Goal: Task Accomplishment & Management: Manage account settings

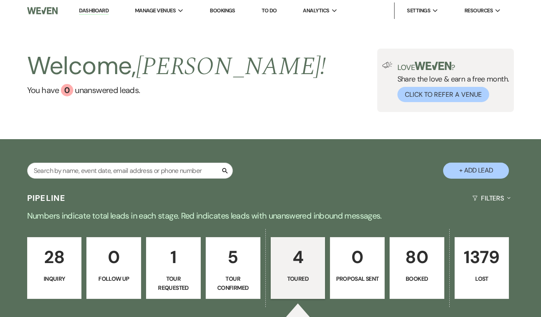
select select "5"
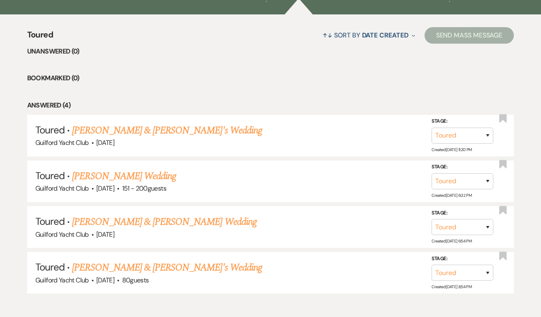
scroll to position [214, 0]
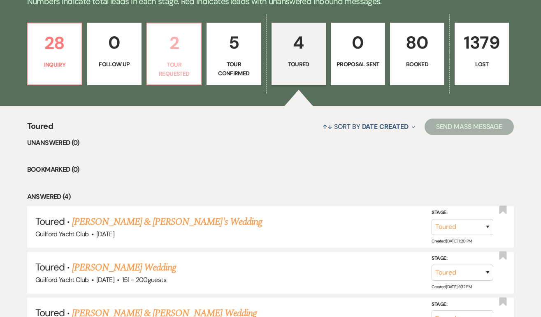
click at [171, 55] on p "2" at bounding box center [174, 43] width 44 height 28
select select "2"
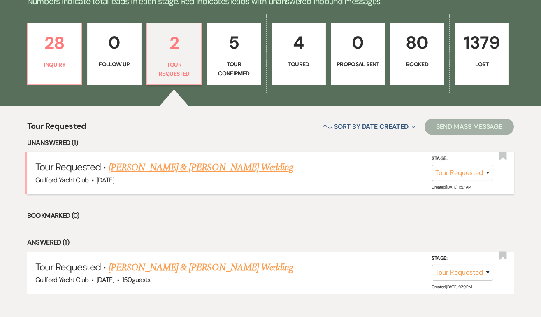
click at [175, 165] on link "[PERSON_NAME] & [PERSON_NAME] Wedding" at bounding box center [201, 167] width 184 height 15
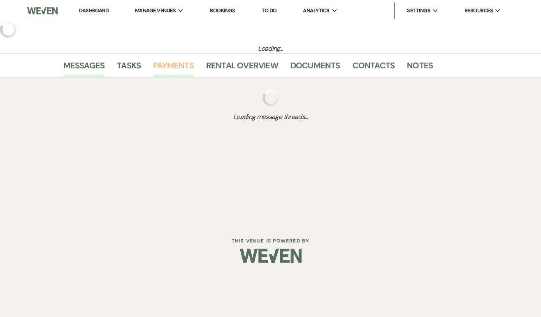
select select "2"
select select "5"
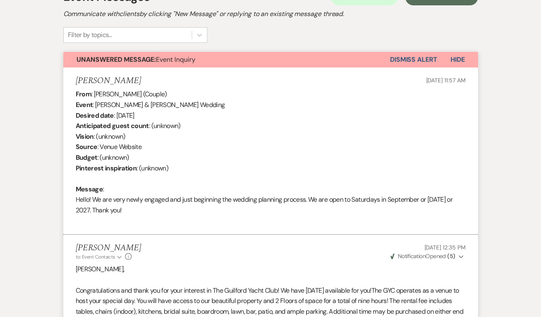
scroll to position [129, 0]
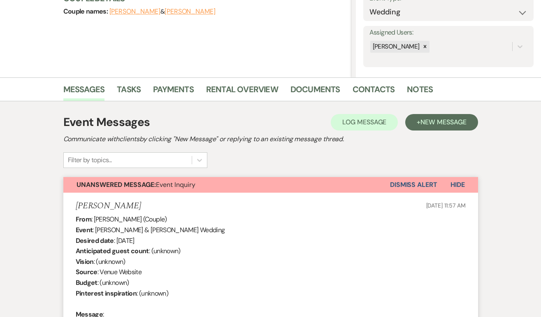
click at [418, 182] on button "Dismiss Alert" at bounding box center [413, 185] width 47 height 16
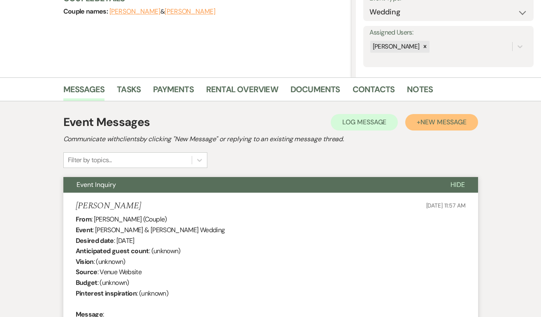
click at [435, 123] on span "New Message" at bounding box center [443, 122] width 46 height 9
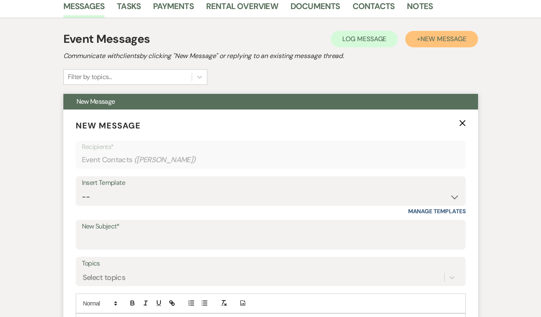
scroll to position [230, 0]
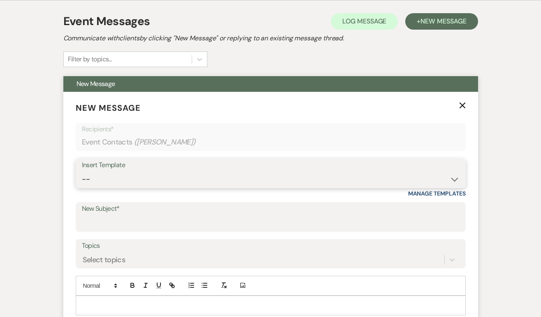
click at [118, 172] on select "-- Weven Planning Portal Introduction (Booked Events) Initial Inquiry Response …" at bounding box center [270, 179] width 377 height 16
select select "2058"
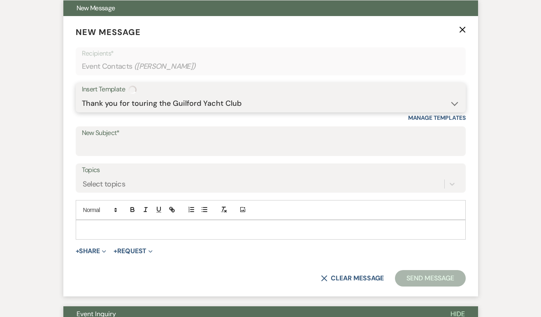
scroll to position [307, 0]
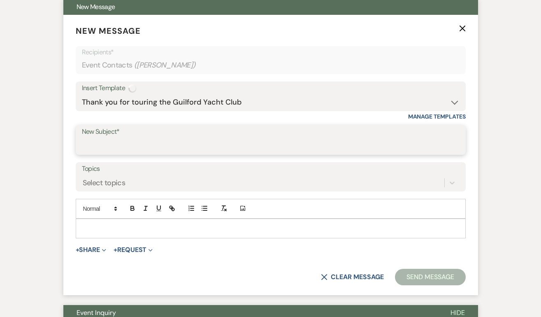
click at [113, 141] on input "New Subject*" at bounding box center [270, 146] width 377 height 16
type input "Thank you for touring the Guilford Yacht Club"
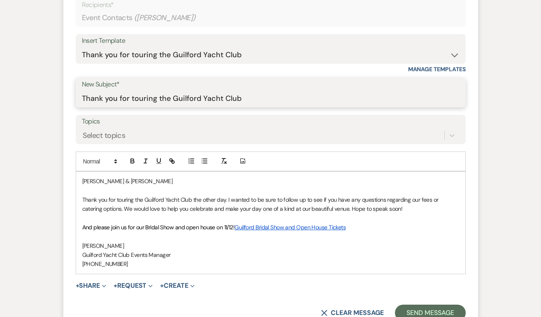
scroll to position [469, 0]
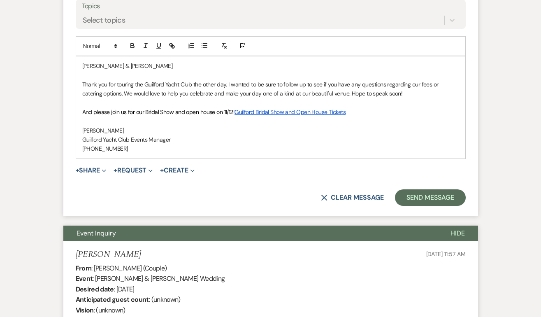
click at [139, 66] on p "[PERSON_NAME] & [PERSON_NAME]" at bounding box center [270, 65] width 377 height 9
drag, startPoint x: 139, startPoint y: 66, endPoint x: 68, endPoint y: 59, distance: 71.0
click at [68, 59] on form "New Message X Saving draft... Recipients* Event Contacts ( [PERSON_NAME] ) Inse…" at bounding box center [270, 33] width 414 height 363
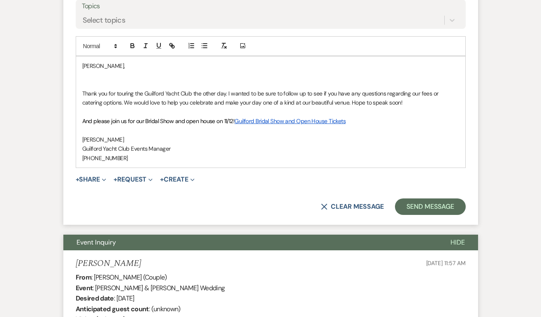
click at [224, 92] on p "Thank you for touring the Guilford Yacht Club the other day. I wanted to be sur…" at bounding box center [270, 98] width 377 height 18
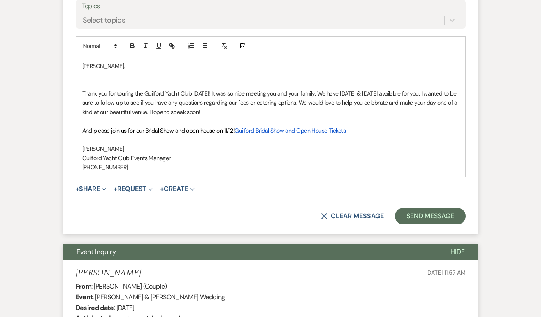
click at [347, 95] on p "Thank you for touring the Guilford Yacht Club [DATE]! It was so nice meeting yo…" at bounding box center [270, 103] width 377 height 28
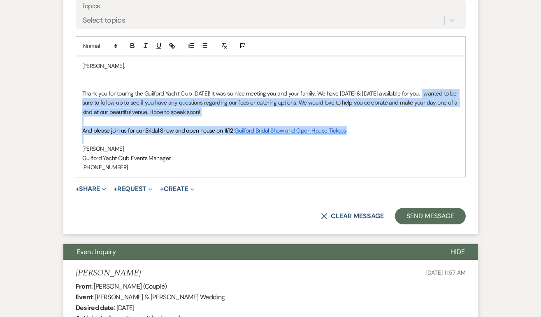
drag, startPoint x: 423, startPoint y: 94, endPoint x: 422, endPoint y: 137, distance: 43.2
click at [422, 137] on div "[PERSON_NAME], Thank you for touring the Guilford Yacht Club [DATE]! It was so …" at bounding box center [270, 116] width 389 height 120
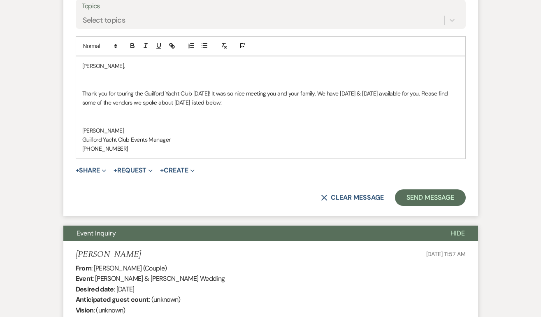
click at [125, 152] on p "[PHONE_NUMBER]" at bounding box center [270, 148] width 377 height 9
click at [238, 107] on p at bounding box center [270, 111] width 377 height 9
click at [236, 101] on p "Thank you for touring the Guilford Yacht Club [DATE]! It was so nice meeting yo…" at bounding box center [270, 98] width 377 height 18
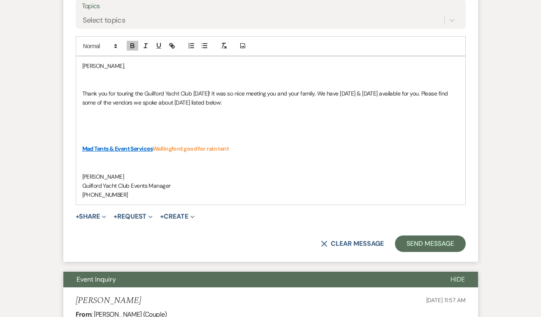
click at [140, 109] on p at bounding box center [270, 111] width 377 height 9
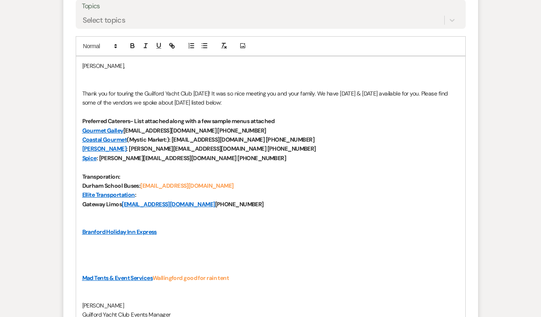
click at [93, 224] on strong "www.libertylimo" at bounding box center [103, 222] width 43 height 7
drag, startPoint x: 129, startPoint y: 223, endPoint x: 72, endPoint y: 224, distance: 56.3
click at [72, 224] on form "New Message X Draft saved! Recipients* Event Contacts ( [PERSON_NAME] ) Insert …" at bounding box center [270, 121] width 414 height 538
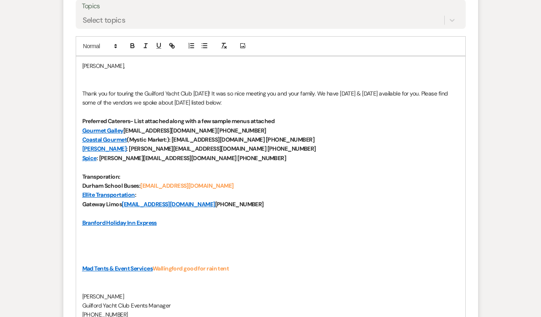
click at [104, 263] on p "Mad Tents & Event Services Wallingford good for rain tent" at bounding box center [270, 267] width 377 height 9
click at [82, 262] on p at bounding box center [270, 258] width 377 height 9
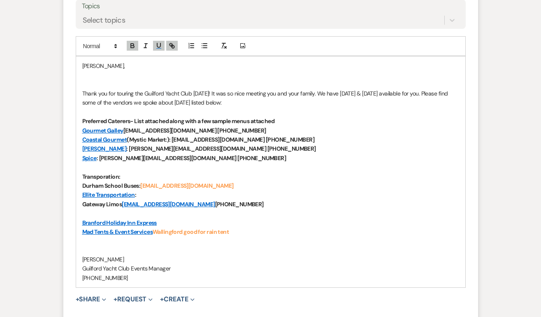
click at [242, 227] on p "Mad Tents & Event Services Wallingford good for rain tent" at bounding box center [270, 231] width 377 height 9
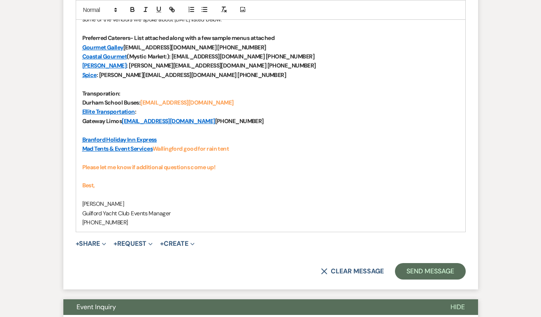
scroll to position [594, 0]
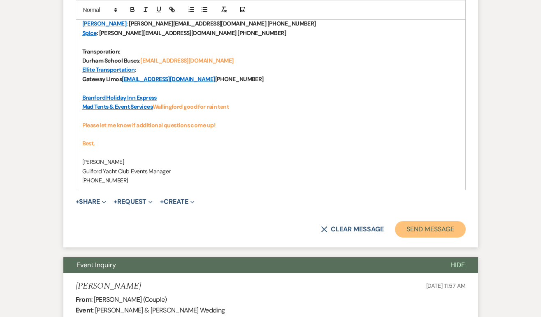
click at [425, 228] on button "Send Message" at bounding box center [430, 229] width 70 height 16
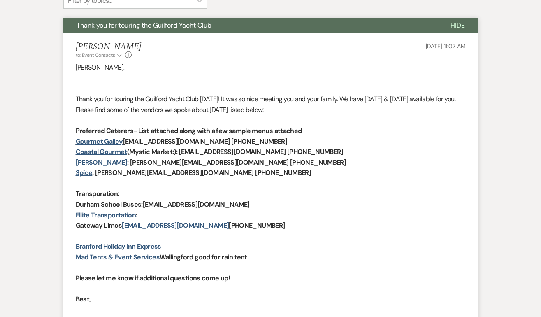
scroll to position [0, 0]
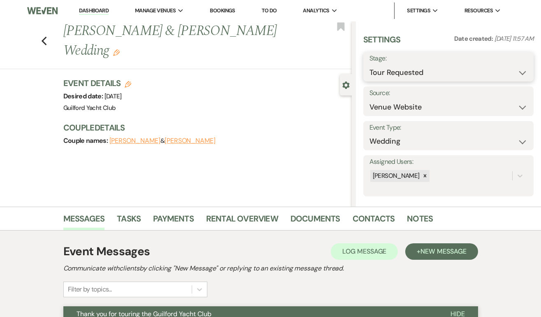
click at [396, 73] on select "Inquiry Follow Up Tour Requested Tour Confirmed Toured Proposal Sent Booked Lost" at bounding box center [448, 73] width 158 height 16
select select "5"
click at [518, 68] on button "Save" at bounding box center [515, 66] width 35 height 16
click at [44, 42] on use "button" at bounding box center [43, 41] width 5 height 9
select select "5"
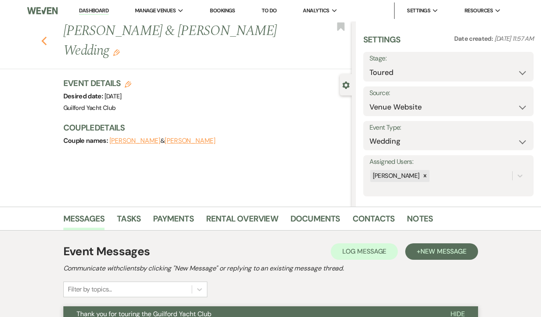
select select "2"
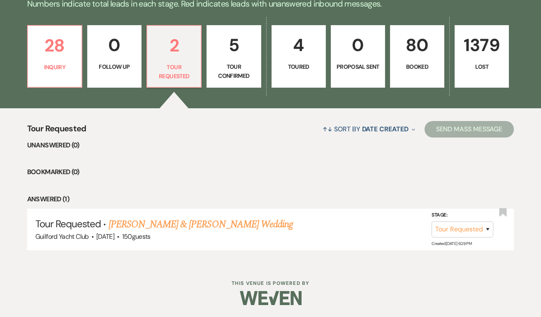
scroll to position [211, 0]
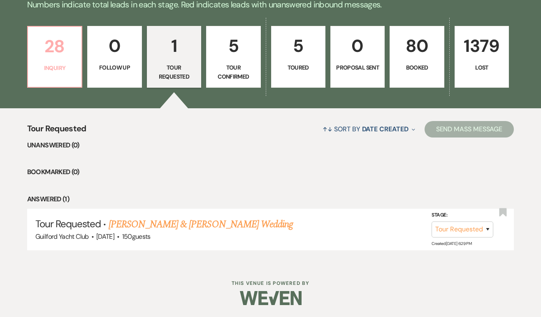
click at [62, 53] on p "28" at bounding box center [55, 46] width 44 height 28
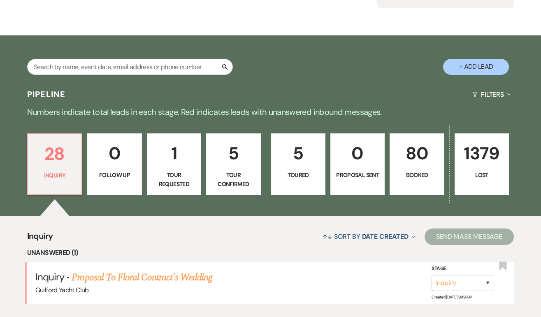
scroll to position [211, 0]
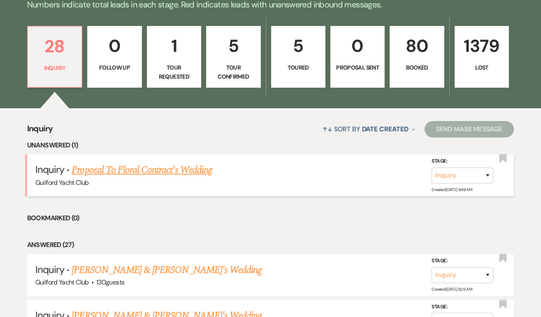
click at [126, 174] on link "Proposal To Floral Contract's Wedding" at bounding box center [142, 169] width 140 height 15
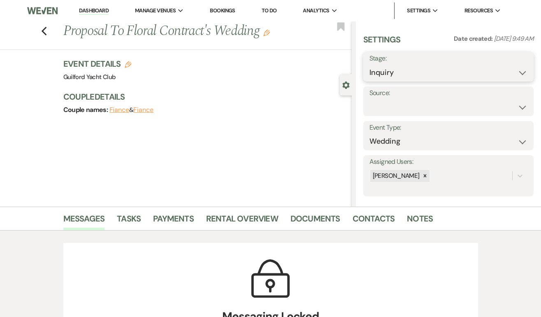
click at [409, 69] on select "Inquiry Follow Up Tour Requested Tour Confirmed Toured Proposal Sent Booked Lost" at bounding box center [448, 73] width 158 height 16
select select "8"
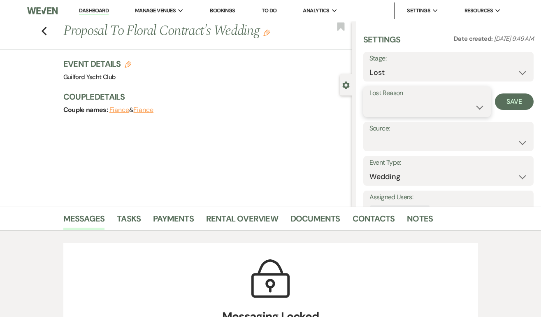
click at [383, 107] on select "Booked Elsewhere Budget Date Unavailable No Response Not a Good Match Capacity …" at bounding box center [427, 107] width 116 height 16
select select "3"
click at [509, 99] on button "Save" at bounding box center [514, 101] width 39 height 16
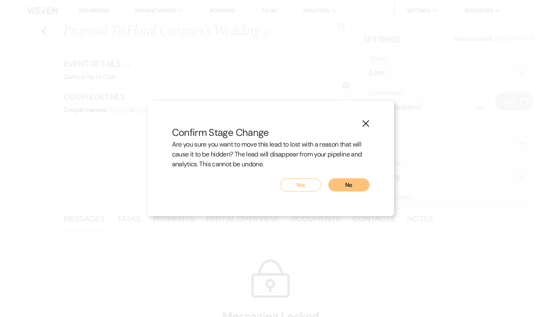
click at [300, 191] on button "Yes" at bounding box center [300, 184] width 41 height 13
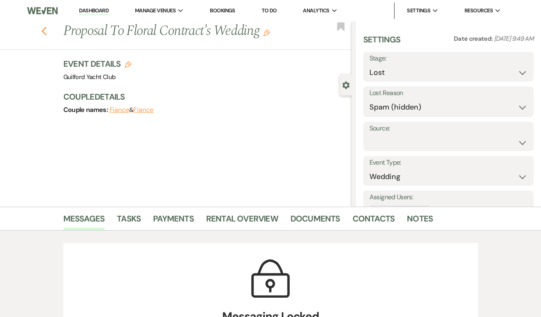
click at [42, 32] on icon "Previous" at bounding box center [44, 31] width 6 height 10
select select "8"
select select "3"
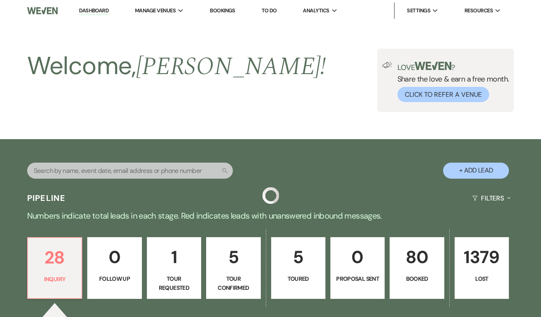
scroll to position [211, 0]
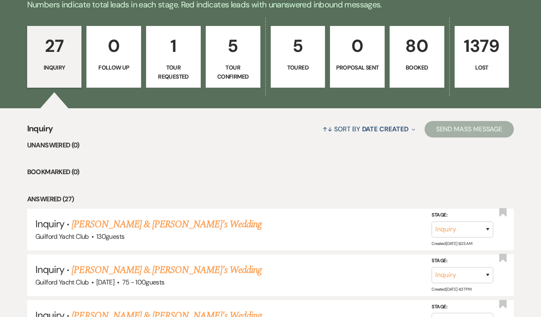
click at [58, 73] on link "27 Inquiry" at bounding box center [54, 57] width 55 height 62
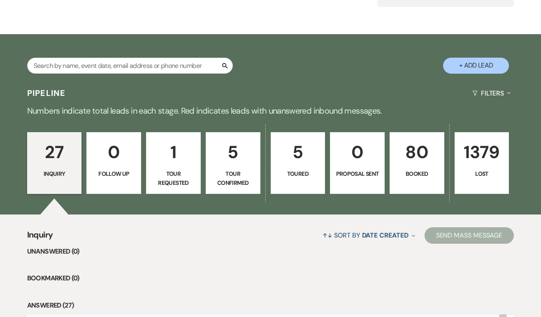
scroll to position [88, 0]
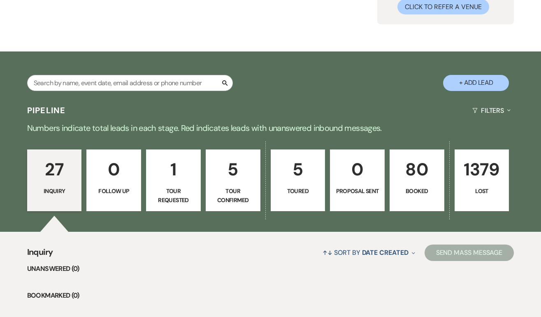
click at [408, 187] on p "Booked" at bounding box center [417, 190] width 44 height 9
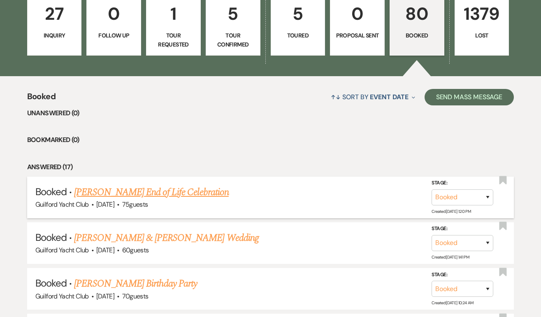
scroll to position [260, 0]
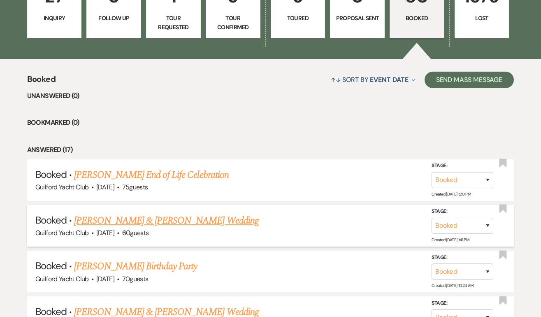
click at [142, 220] on link "[PERSON_NAME] & [PERSON_NAME] Wedding" at bounding box center [166, 220] width 184 height 15
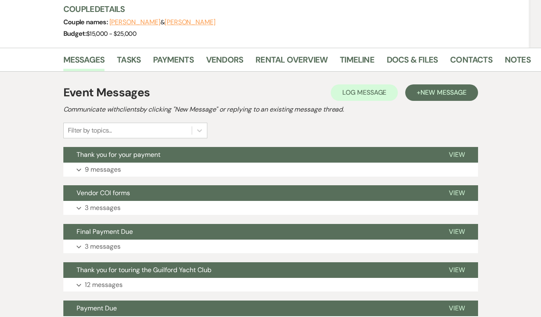
scroll to position [119, 0]
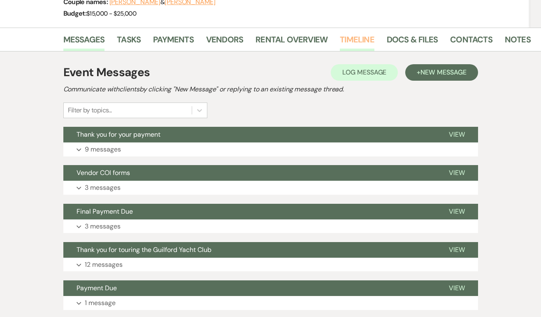
click at [356, 40] on link "Timeline" at bounding box center [357, 42] width 35 height 18
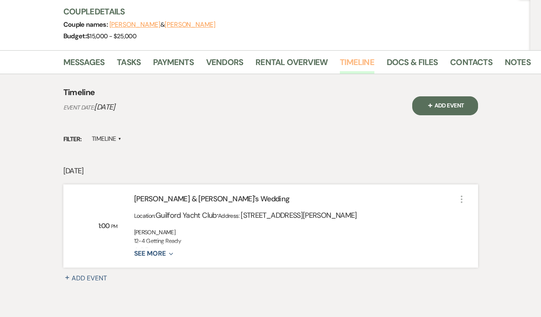
scroll to position [124, 0]
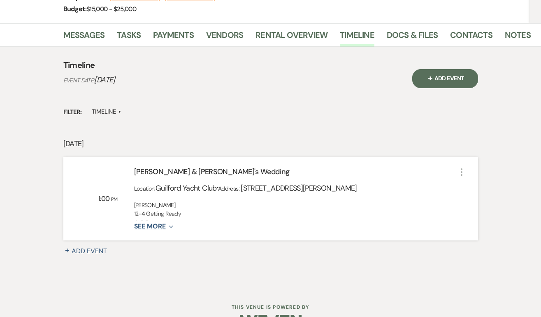
click at [170, 227] on icon "Expand" at bounding box center [169, 226] width 7 height 7
